Goal: Task Accomplishment & Management: Use online tool/utility

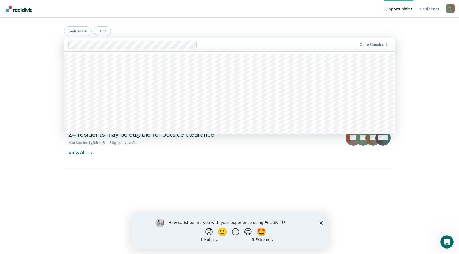
click at [214, 46] on div at bounding box center [278, 44] width 158 height 6
type input "wrdcc"
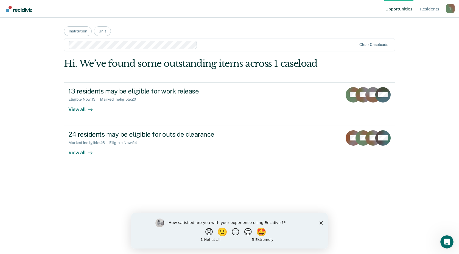
click at [209, 44] on div at bounding box center [278, 44] width 157 height 6
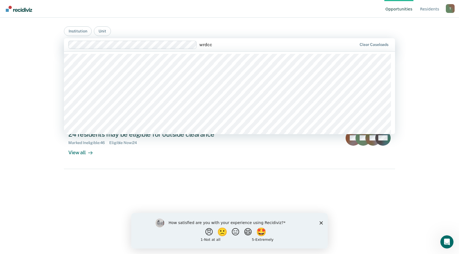
type input "wrdcc"
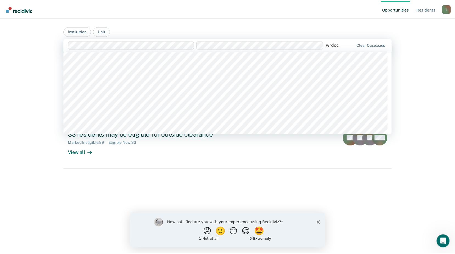
scroll to position [82, 0]
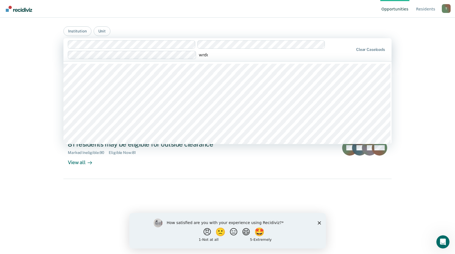
type input "wrdcc"
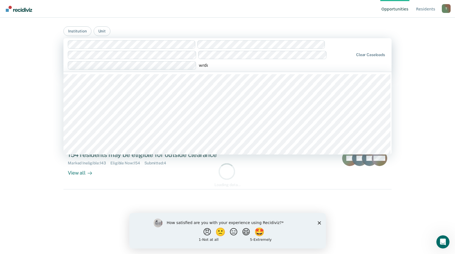
type input "wrdcc"
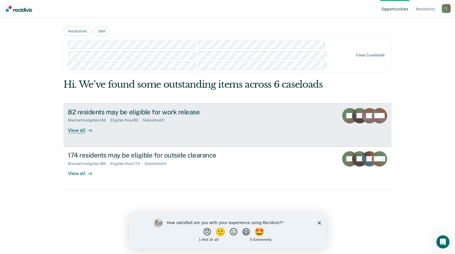
click at [148, 126] on div "82 residents may be eligible for work release Marked Ineligible : 146 Eligible …" at bounding box center [171, 120] width 206 height 25
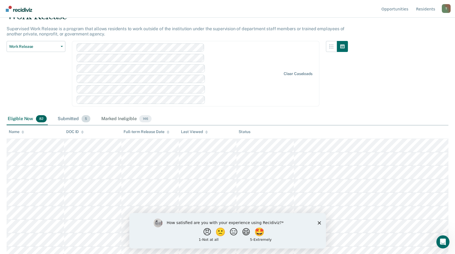
scroll to position [55, 0]
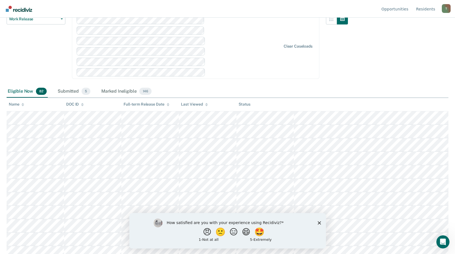
click at [72, 90] on div "Submitted 5" at bounding box center [74, 91] width 35 height 12
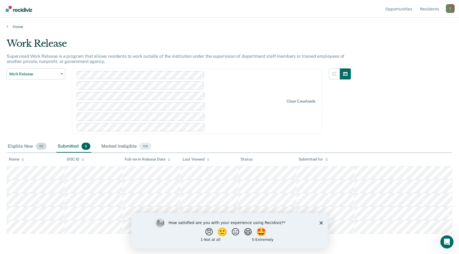
click at [24, 145] on div "Eligible Now 82" at bounding box center [27, 146] width 41 height 12
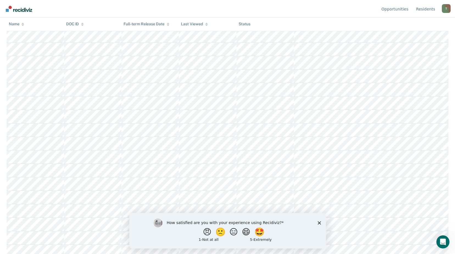
scroll to position [110, 0]
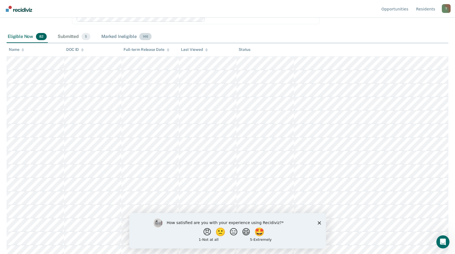
click at [113, 35] on div "Marked Ineligible 146" at bounding box center [126, 37] width 52 height 12
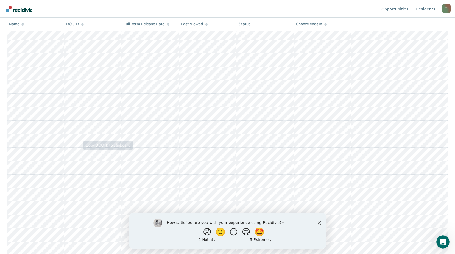
scroll to position [137, 0]
click at [23, 26] on icon at bounding box center [22, 25] width 3 height 1
click at [23, 25] on icon at bounding box center [22, 25] width 3 height 1
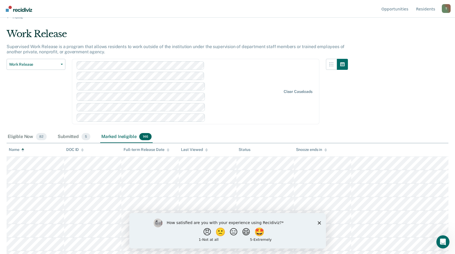
scroll to position [0, 0]
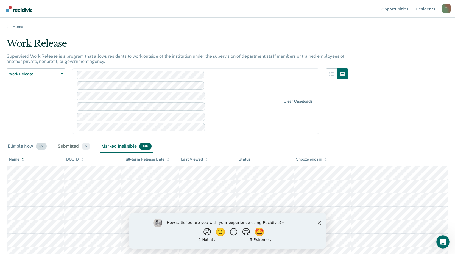
click at [21, 146] on div "Eligible Now 82" at bounding box center [27, 146] width 41 height 12
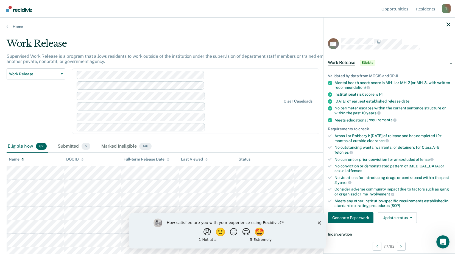
drag, startPoint x: 88, startPoint y: 131, endPoint x: 35, endPoint y: 114, distance: 55.7
click at [37, 115] on div "Work Release Work Release Outside Clearance" at bounding box center [36, 104] width 59 height 72
click at [65, 146] on div "Submitted 5" at bounding box center [74, 146] width 35 height 12
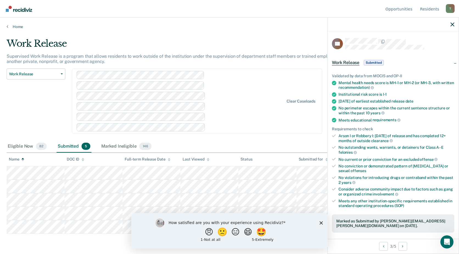
click at [320, 222] on icon "Close survey" at bounding box center [321, 222] width 3 height 3
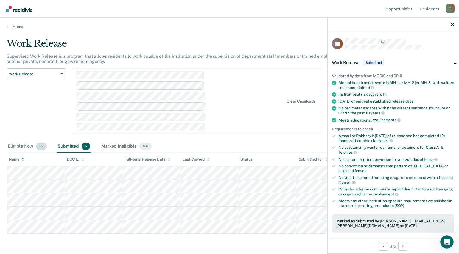
click at [26, 145] on div "Eligible Now 82" at bounding box center [27, 146] width 41 height 12
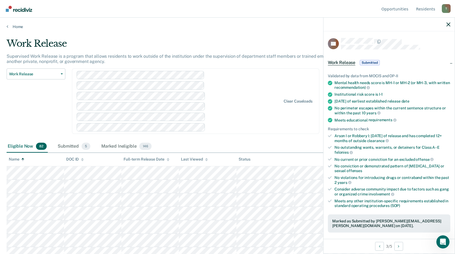
click at [23, 160] on icon at bounding box center [22, 160] width 3 height 1
click at [18, 159] on div "Name" at bounding box center [16, 159] width 15 height 5
click at [23, 160] on icon at bounding box center [22, 160] width 3 height 1
click at [71, 148] on div "Submitted 5" at bounding box center [74, 146] width 35 height 12
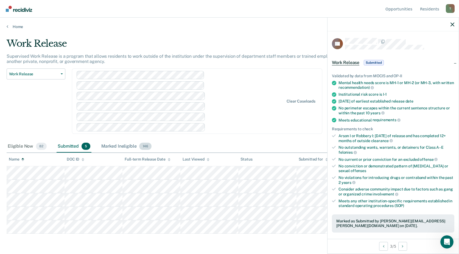
click at [114, 147] on div "Marked Ineligible 146" at bounding box center [126, 146] width 52 height 12
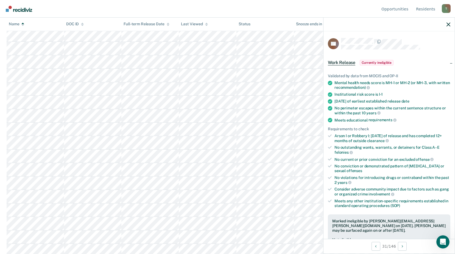
scroll to position [55, 0]
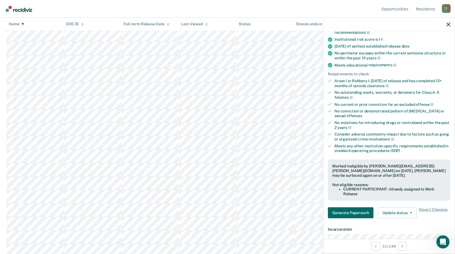
click at [376, 87] on div "Arson I or Robbery I: [DATE] of release and has completed 12+ months of outside…" at bounding box center [392, 83] width 116 height 9
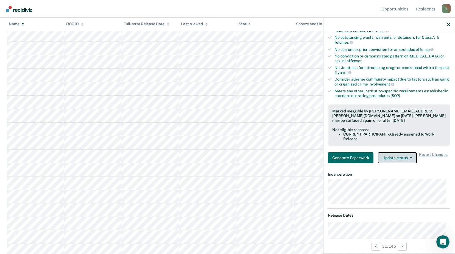
click at [405, 157] on button "Update status" at bounding box center [397, 157] width 39 height 11
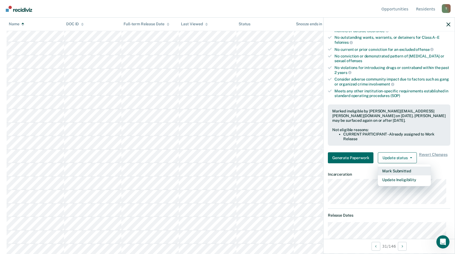
click at [397, 171] on button "Mark Submitted" at bounding box center [404, 170] width 53 height 9
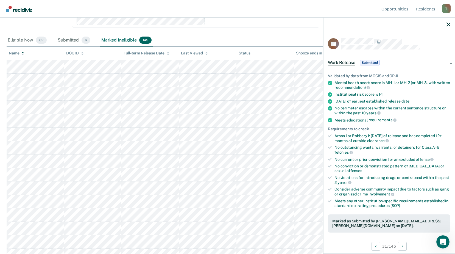
scroll to position [0, 0]
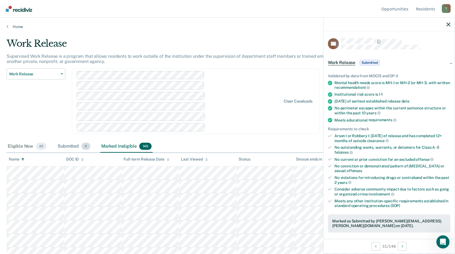
drag, startPoint x: 65, startPoint y: 143, endPoint x: 66, endPoint y: 141, distance: 3.0
click at [65, 143] on div "Submitted 6" at bounding box center [74, 146] width 35 height 12
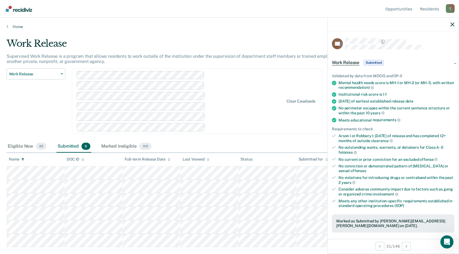
click at [251, 106] on div at bounding box center [181, 101] width 208 height 60
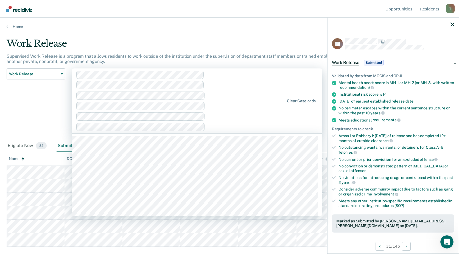
click at [38, 112] on div "Work Release Work Release Outside Clearance" at bounding box center [36, 103] width 59 height 71
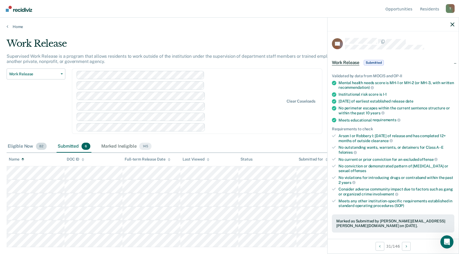
click at [26, 147] on div "Eligible Now 82" at bounding box center [27, 146] width 41 height 12
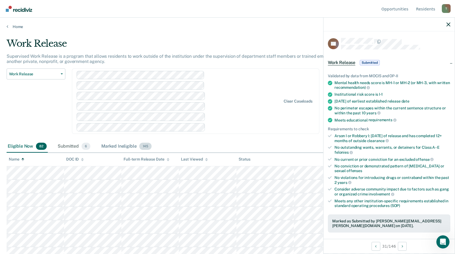
click at [130, 147] on div "Marked Ineligible 145" at bounding box center [126, 146] width 52 height 12
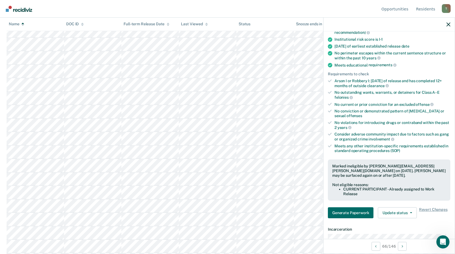
scroll to position [82, 0]
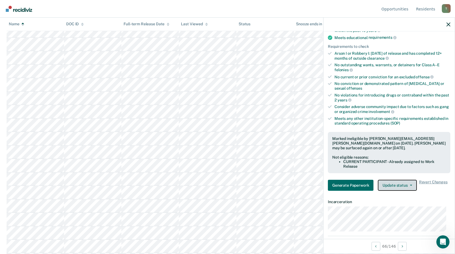
click at [405, 184] on button "Update status" at bounding box center [397, 185] width 39 height 11
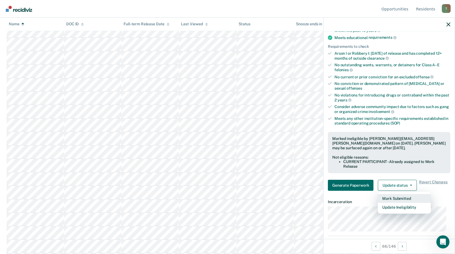
click at [402, 199] on button "Mark Submitted" at bounding box center [404, 198] width 53 height 9
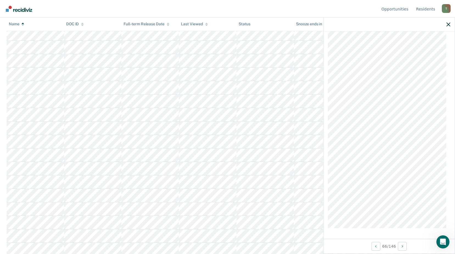
scroll to position [0, 0]
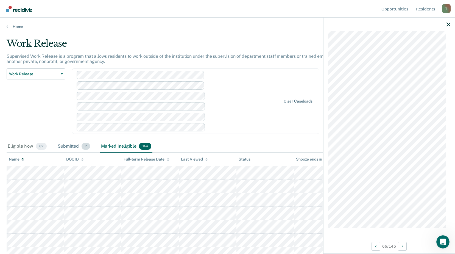
click at [64, 146] on div "Submitted 7" at bounding box center [74, 146] width 35 height 12
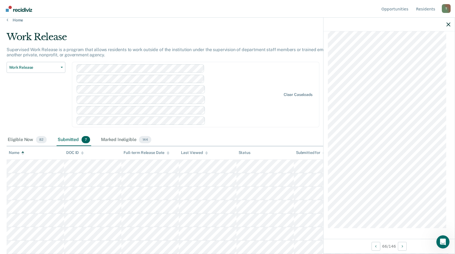
click at [38, 106] on div "Work Release Work Release Outside Clearance" at bounding box center [36, 98] width 59 height 72
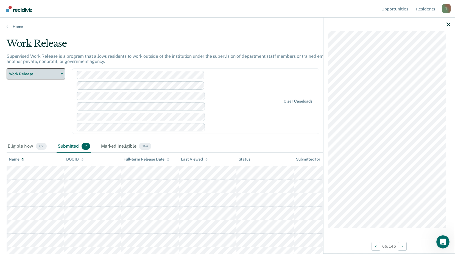
click at [40, 75] on span "Work Release" at bounding box center [33, 74] width 49 height 5
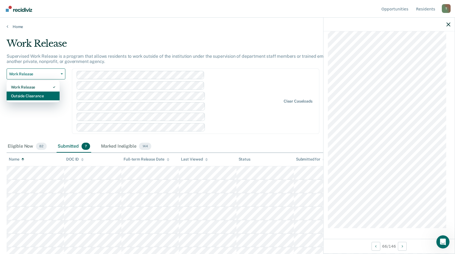
click at [28, 96] on div "Outside Clearance" at bounding box center [33, 95] width 44 height 9
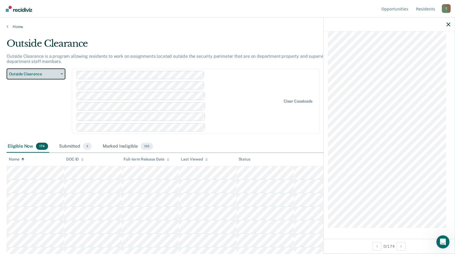
scroll to position [673, 0]
click at [66, 148] on div "Submitted 4" at bounding box center [75, 146] width 35 height 12
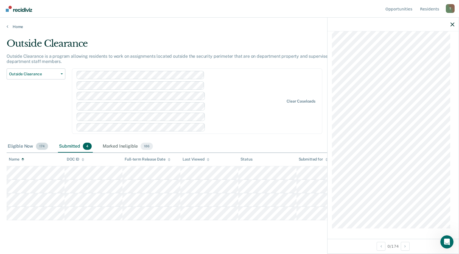
click at [18, 144] on div "Eligible Now 174" at bounding box center [28, 146] width 43 height 12
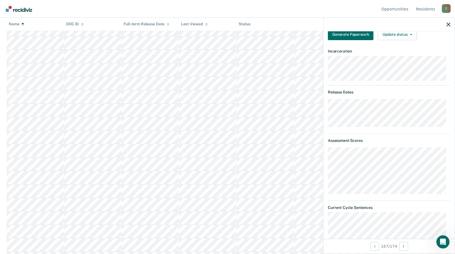
scroll to position [79, 0]
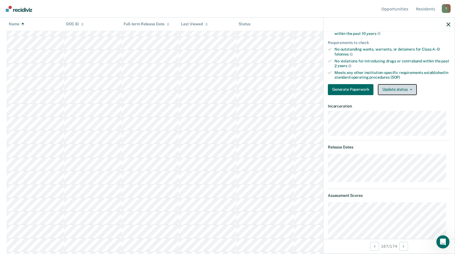
click at [395, 85] on button "Update status" at bounding box center [397, 89] width 39 height 11
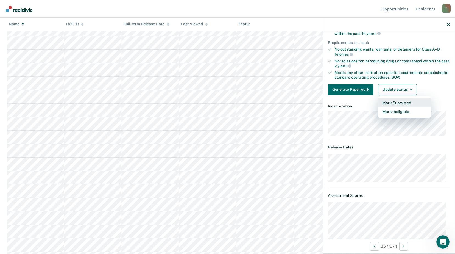
click at [396, 102] on button "Mark Submitted" at bounding box center [404, 102] width 53 height 9
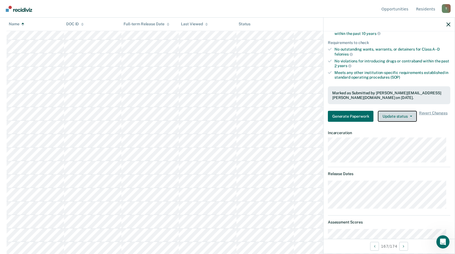
scroll to position [0, 0]
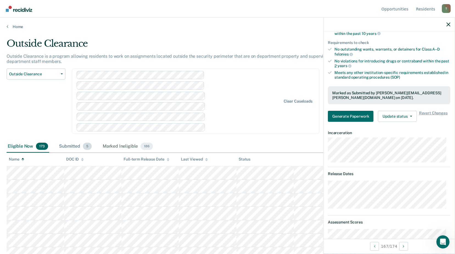
click at [76, 144] on div "Submitted 5" at bounding box center [75, 146] width 35 height 12
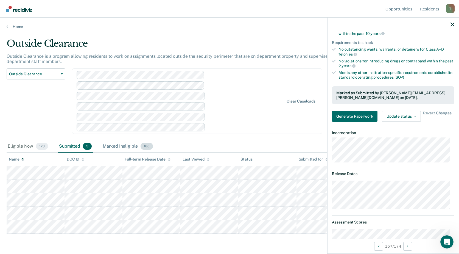
click at [149, 148] on span "186" at bounding box center [147, 145] width 12 height 7
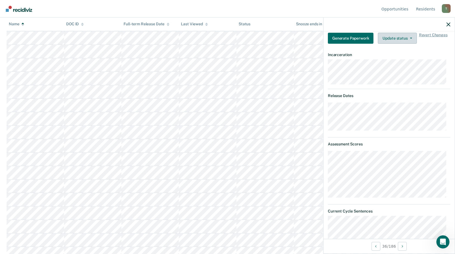
scroll to position [75, 0]
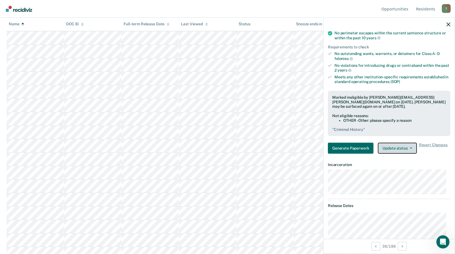
click at [394, 148] on button "Update status" at bounding box center [397, 147] width 39 height 11
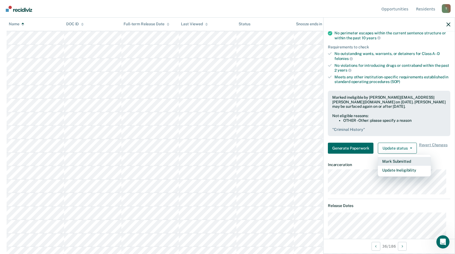
click at [397, 161] on button "Mark Submitted" at bounding box center [404, 161] width 53 height 9
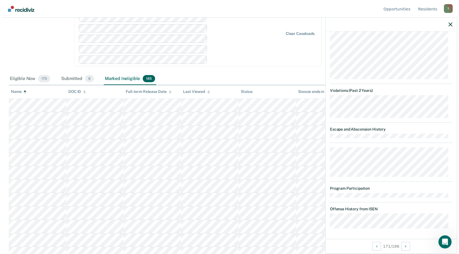
scroll to position [0, 0]
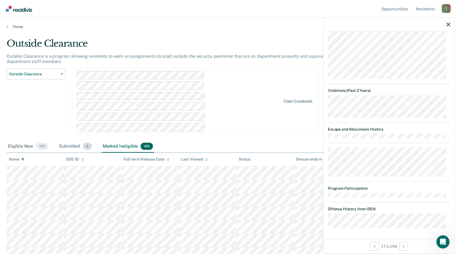
click at [61, 145] on div "Submitted 6" at bounding box center [75, 146] width 35 height 12
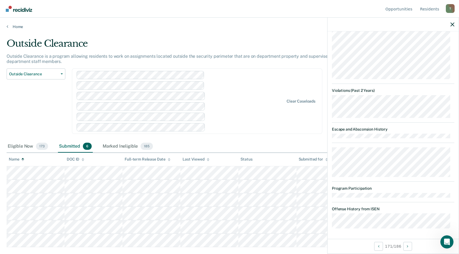
click at [42, 120] on div "Outside Clearance Work Release Outside Clearance" at bounding box center [36, 104] width 59 height 72
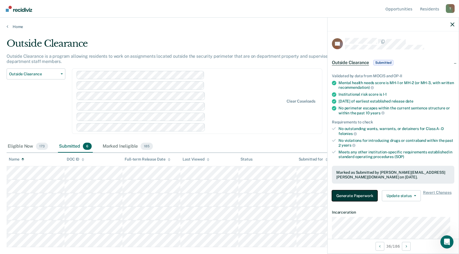
click at [351, 194] on button "Generate Paperwork" at bounding box center [355, 195] width 46 height 11
click at [363, 195] on button "Generate Paperwork" at bounding box center [355, 195] width 46 height 11
click at [209, 29] on main "Outside Clearance Outside Clearance is a program allowing residents to work on …" at bounding box center [229, 140] width 459 height 223
